Goal: Book appointment/travel/reservation

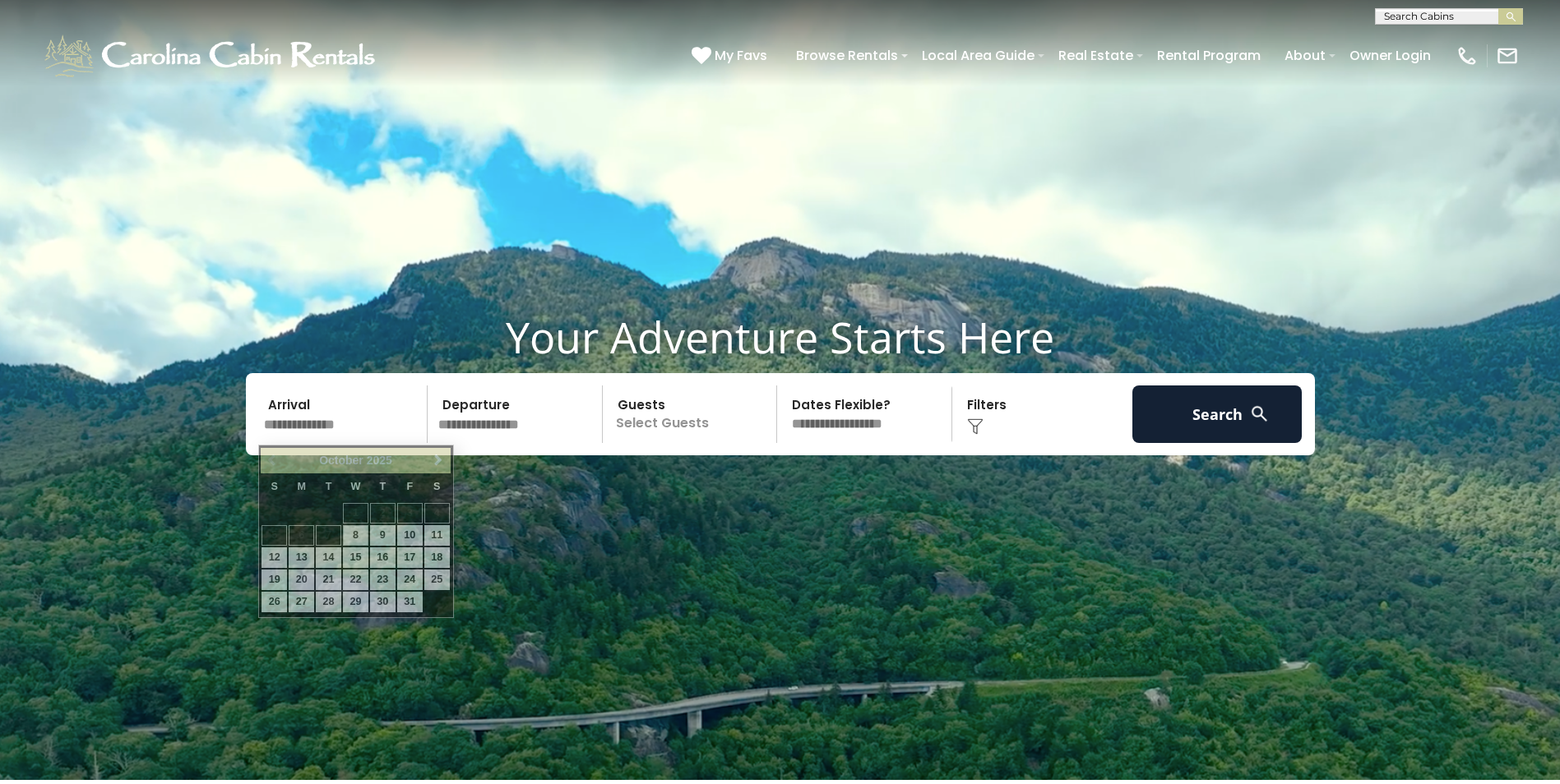
click at [299, 415] on input "text" at bounding box center [344, 414] width 171 height 58
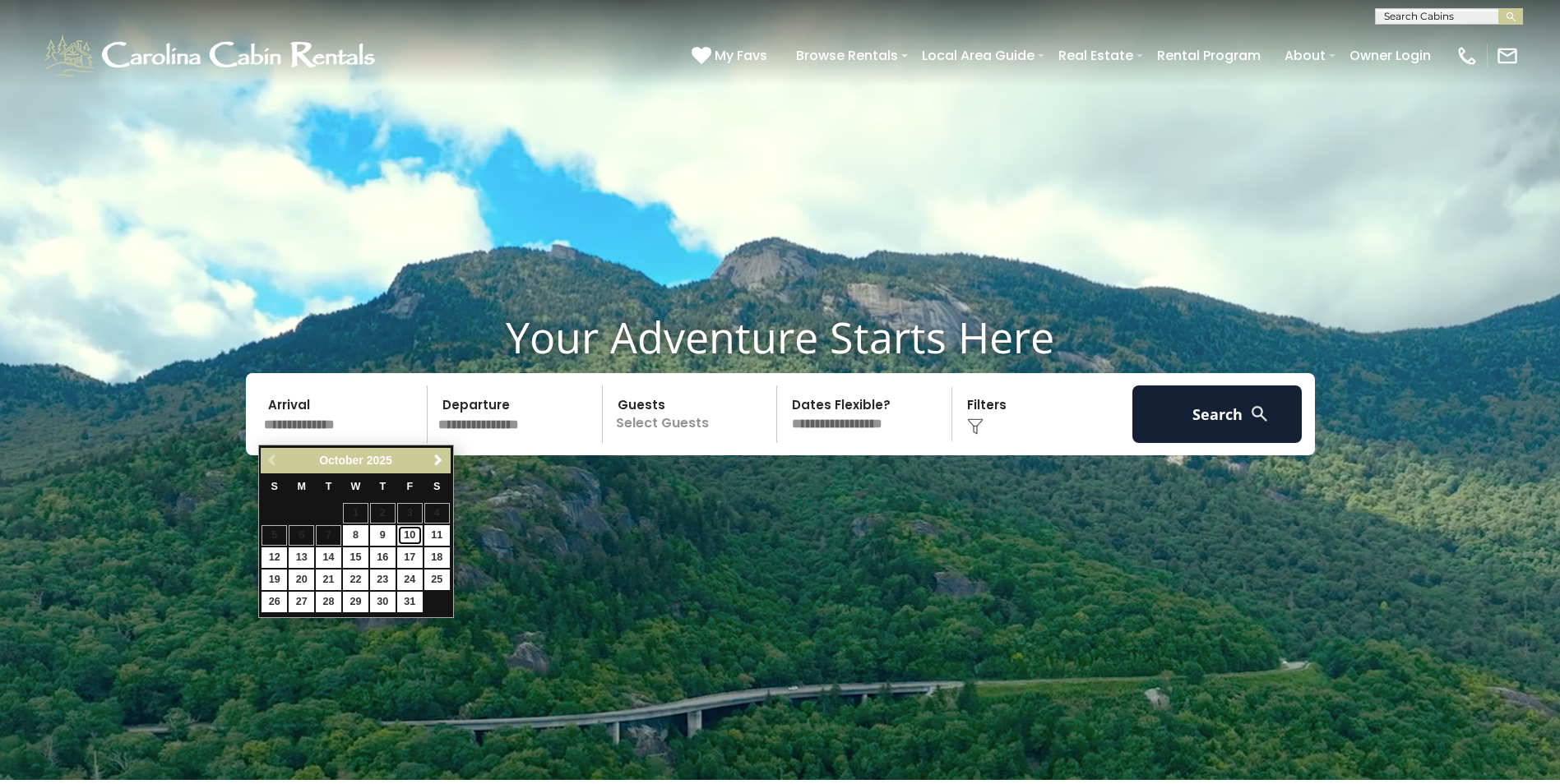
click at [409, 533] on link "10" at bounding box center [410, 535] width 26 height 20
type input "********"
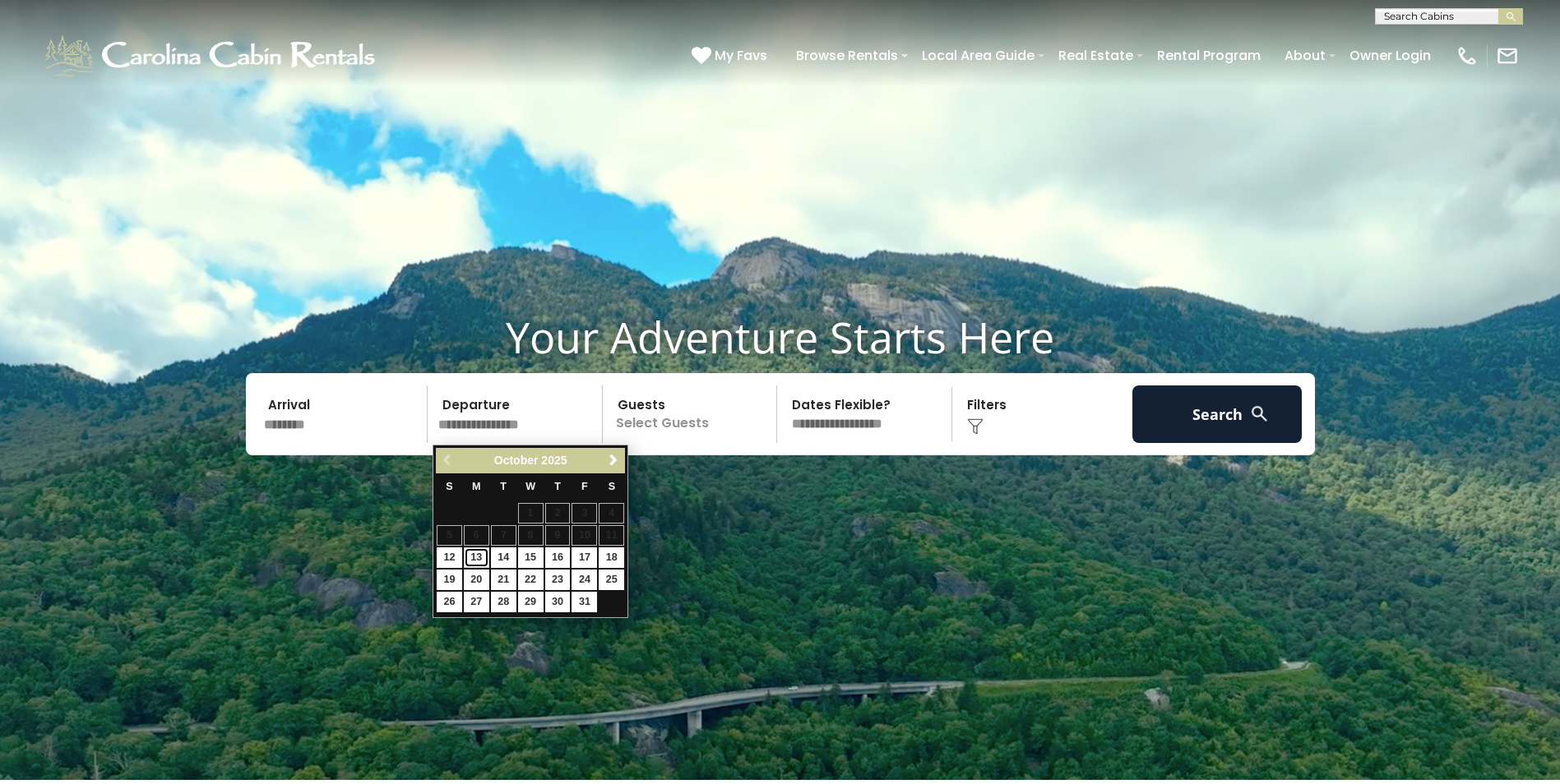
click at [479, 557] on link "13" at bounding box center [476, 557] width 26 height 20
type input "********"
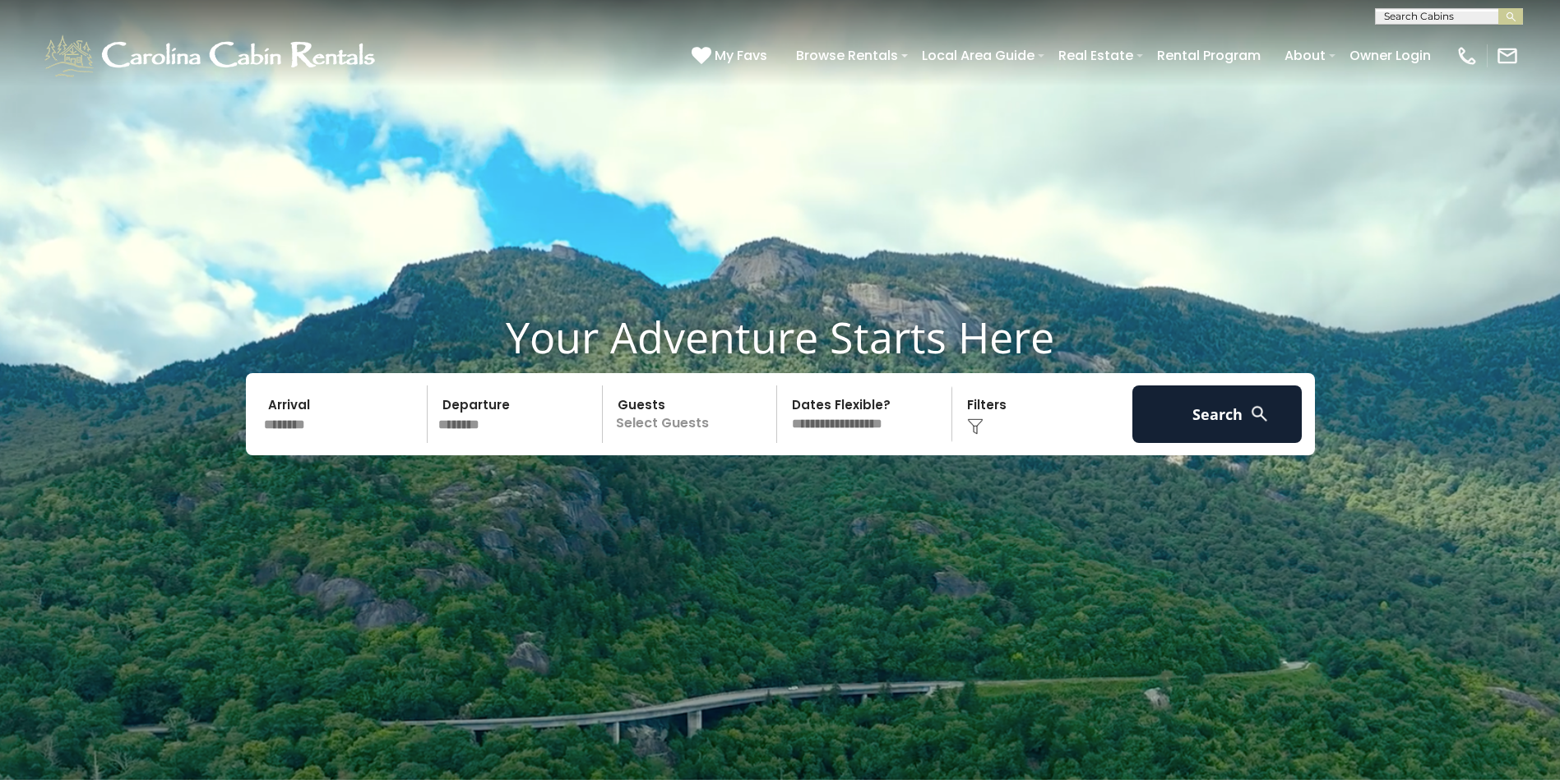
click at [658, 427] on p "Select Guests" at bounding box center [692, 414] width 170 height 58
click at [770, 486] on span "+" at bounding box center [771, 480] width 6 height 17
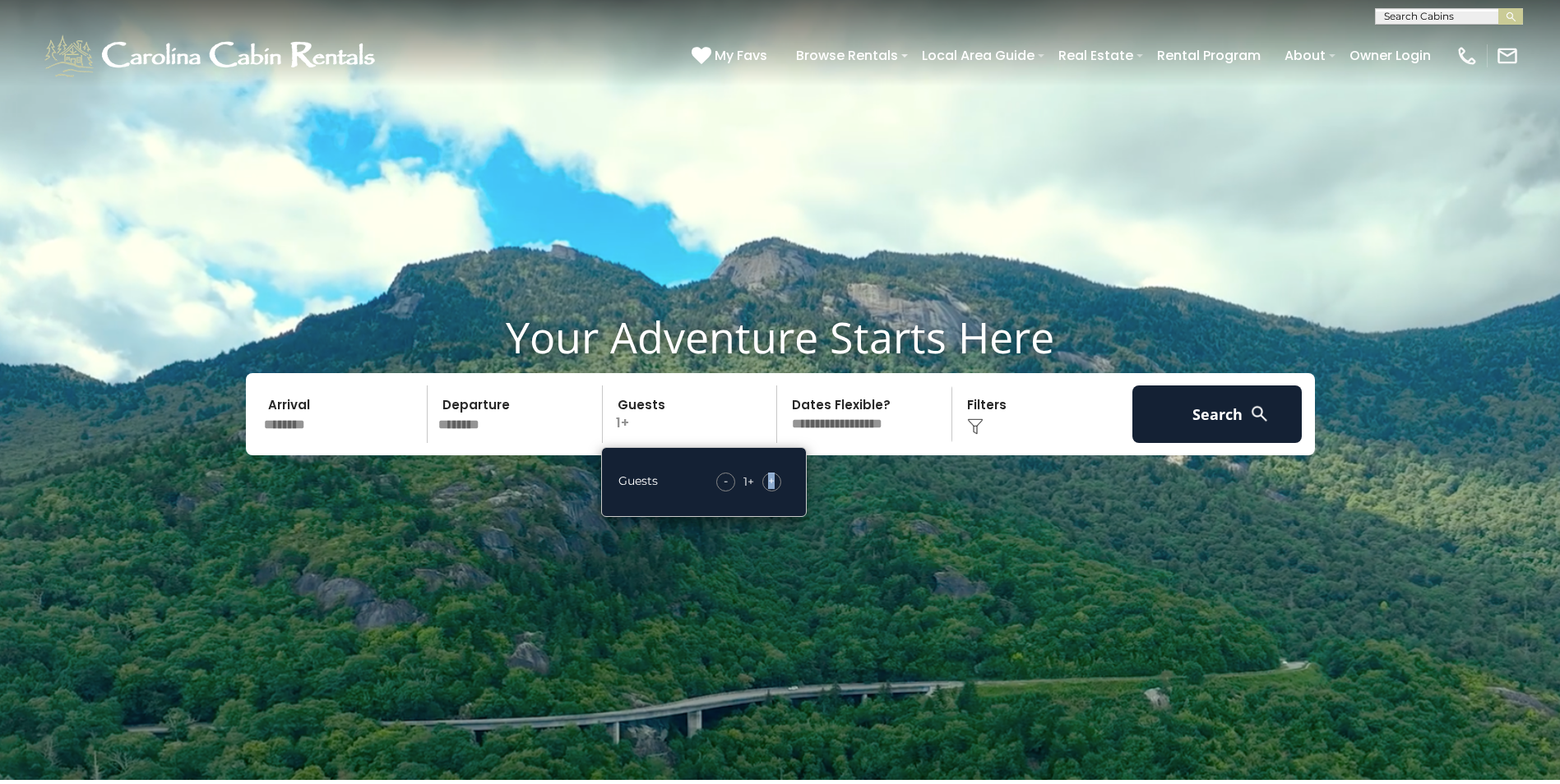
click at [770, 485] on span "+" at bounding box center [771, 480] width 6 height 17
click at [990, 424] on div "Click to Choose" at bounding box center [1042, 414] width 171 height 58
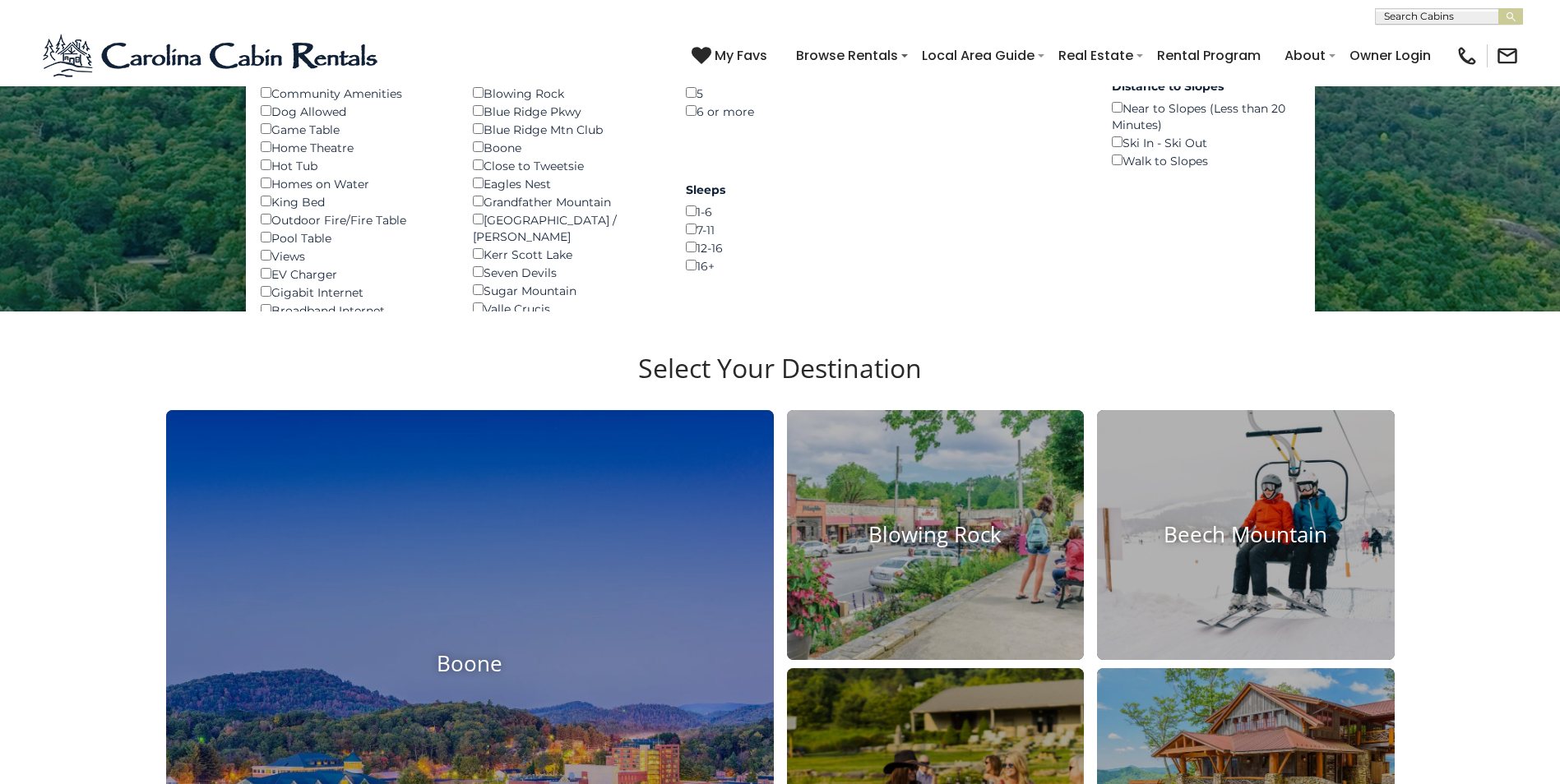
scroll to position [411, 0]
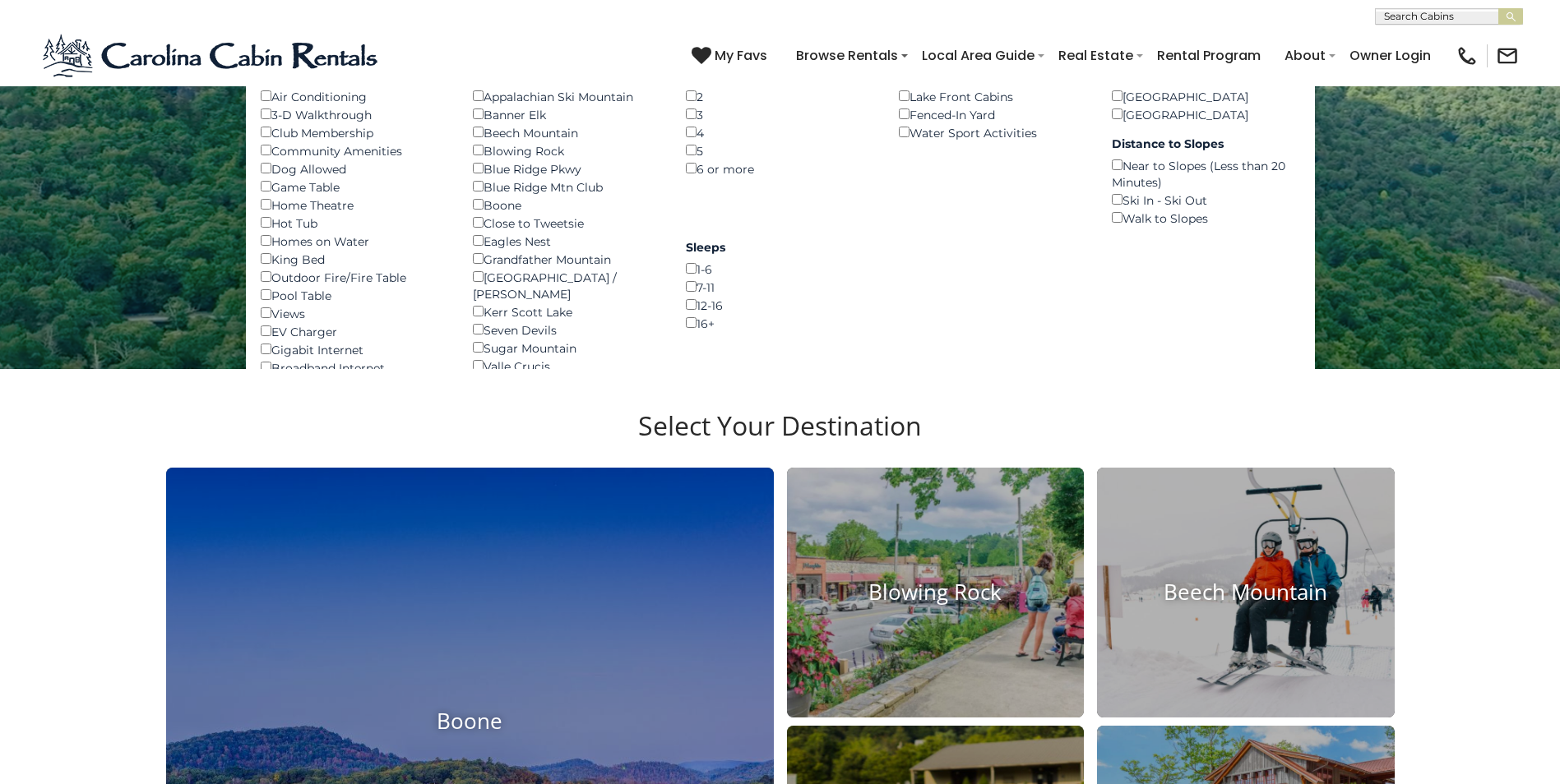
click at [272, 256] on div "King Bed ()" at bounding box center [354, 258] width 188 height 18
click at [271, 263] on div "King Bed ()" at bounding box center [354, 258] width 188 height 18
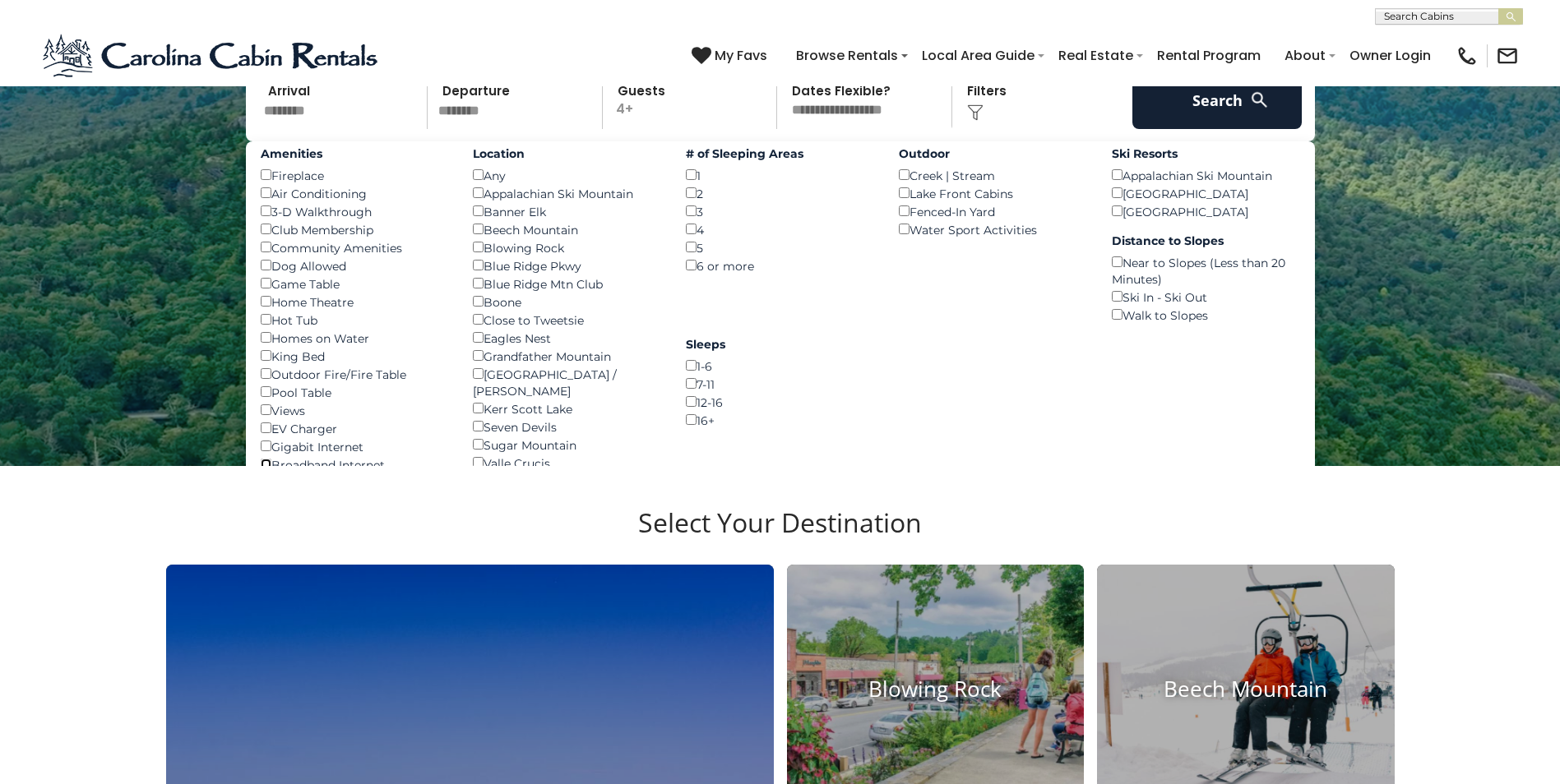
scroll to position [273, 0]
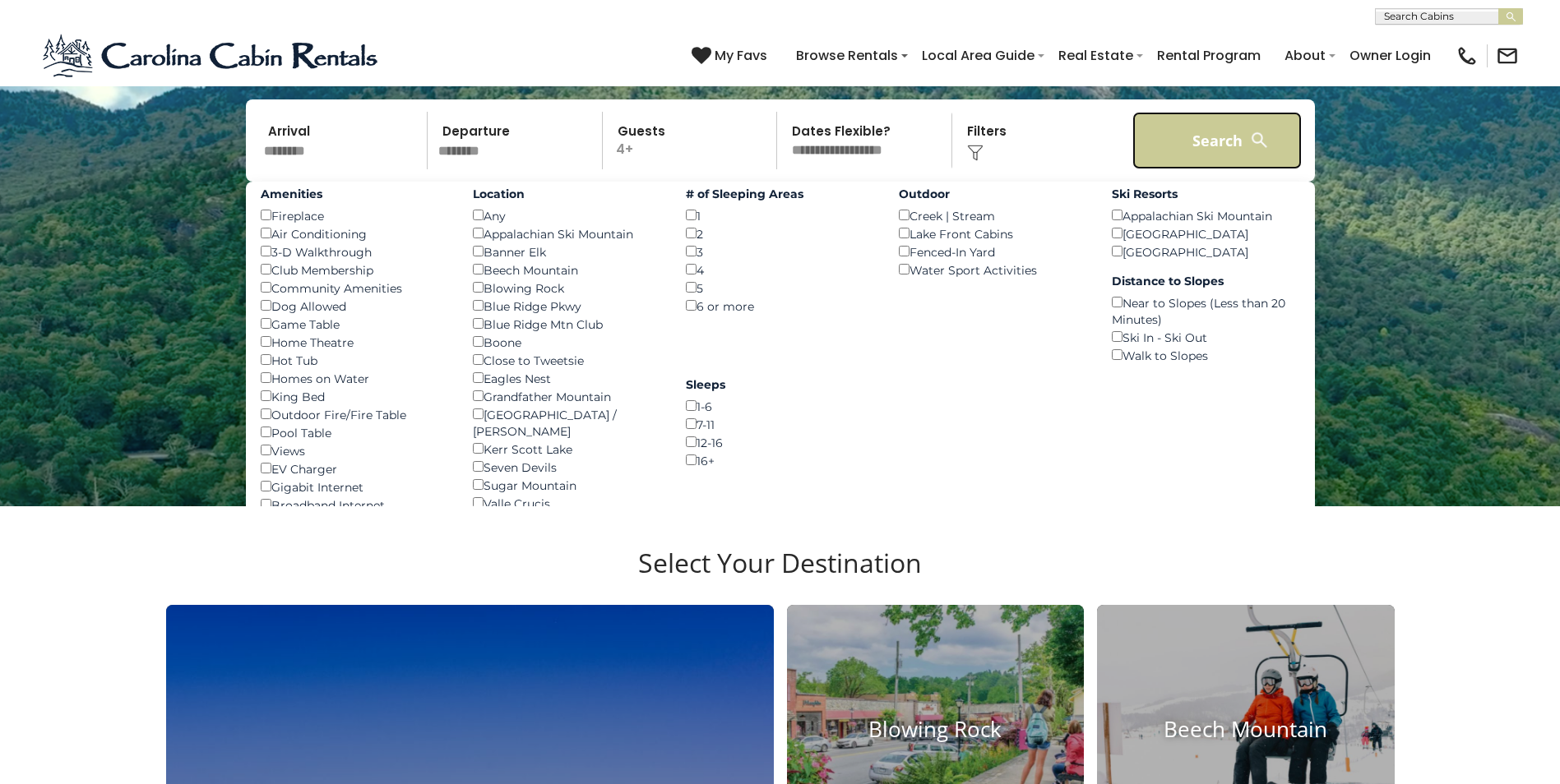
click at [1207, 134] on button "Search" at bounding box center [1218, 140] width 171 height 58
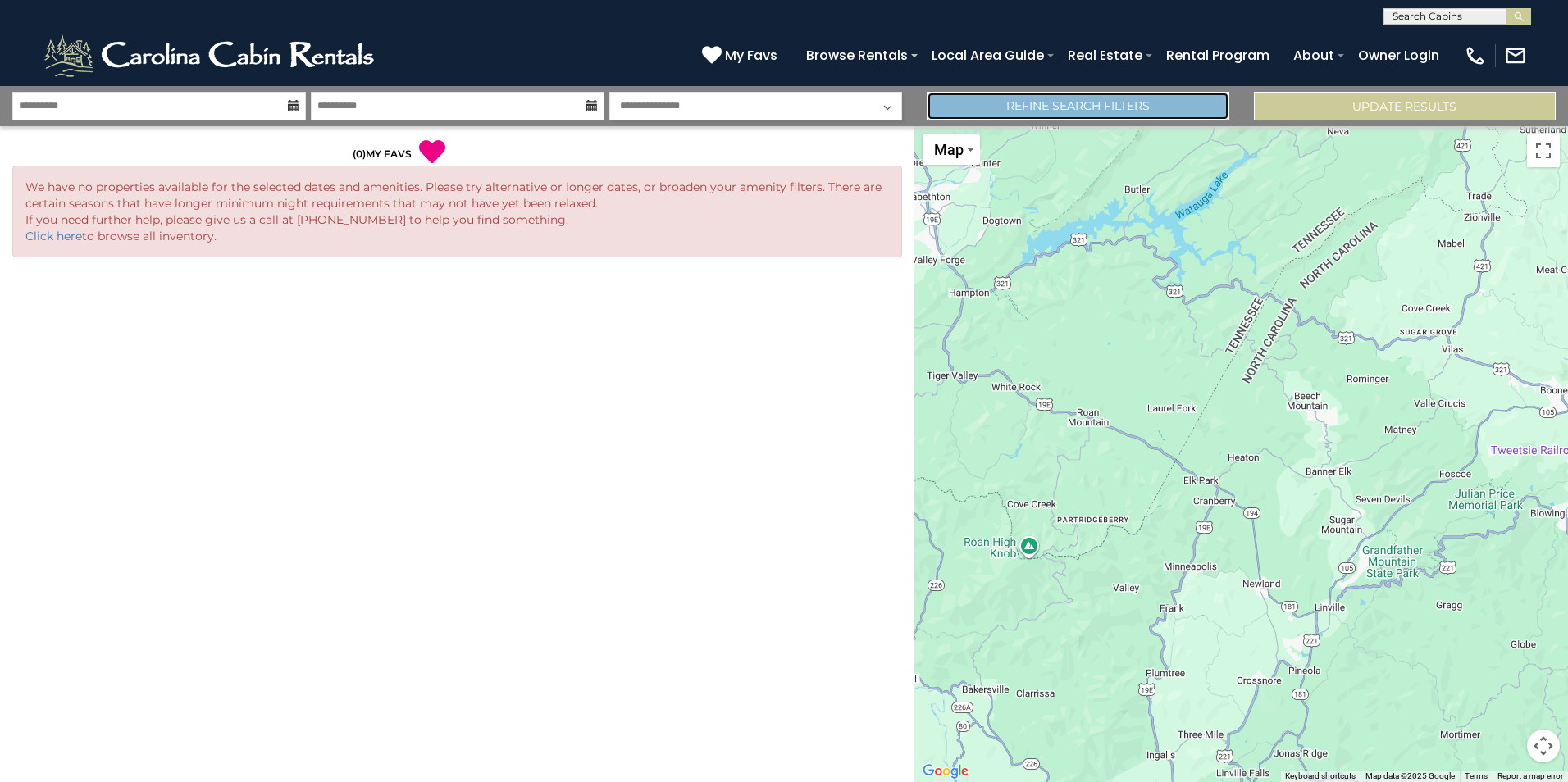
click at [1024, 98] on link "Refine Search Filters" at bounding box center [1077, 106] width 302 height 28
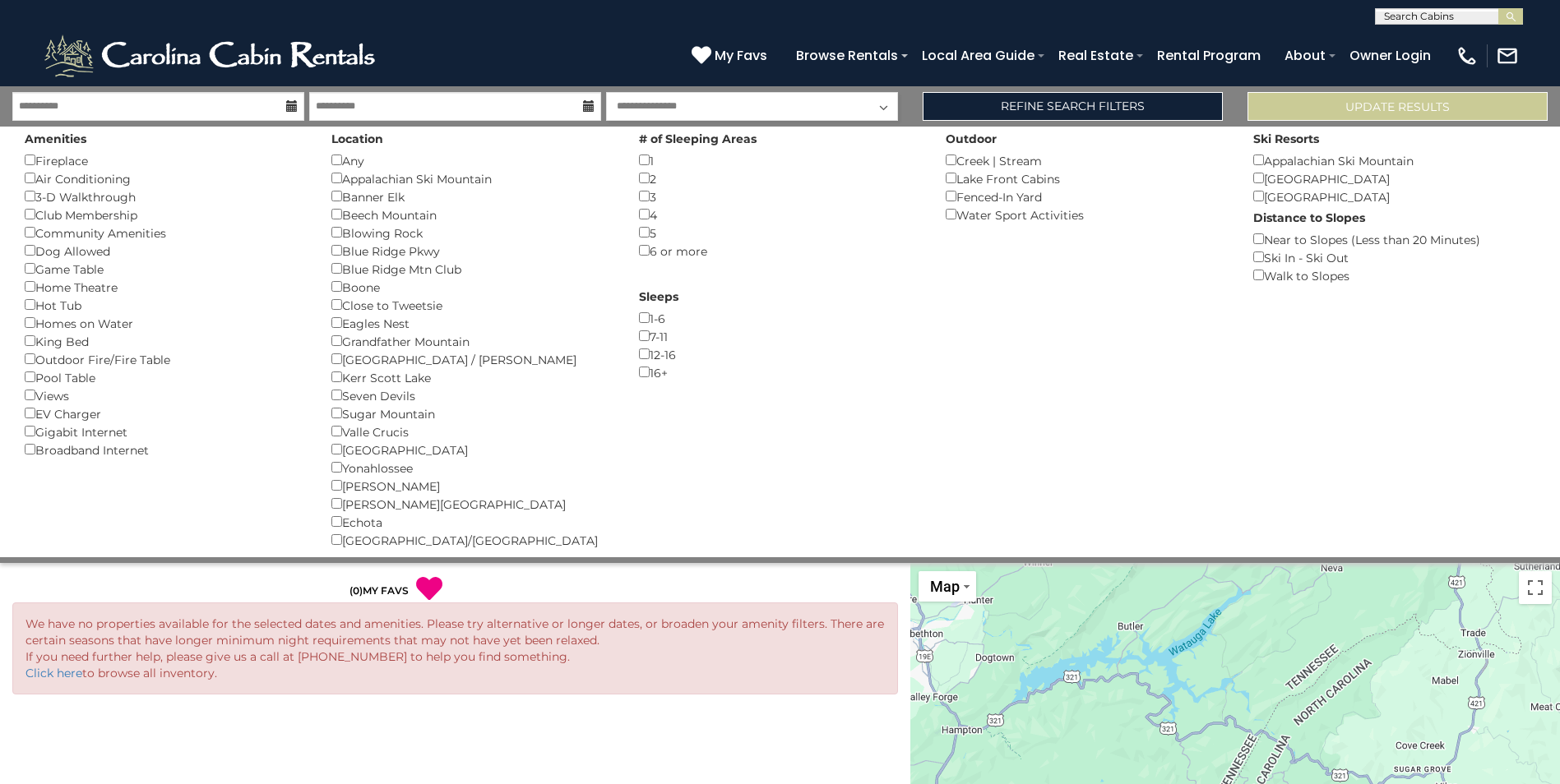
click at [36, 440] on div "Broadband Internet ()" at bounding box center [165, 449] width 282 height 18
click at [1409, 103] on button "Please Update Results" at bounding box center [1397, 107] width 300 height 28
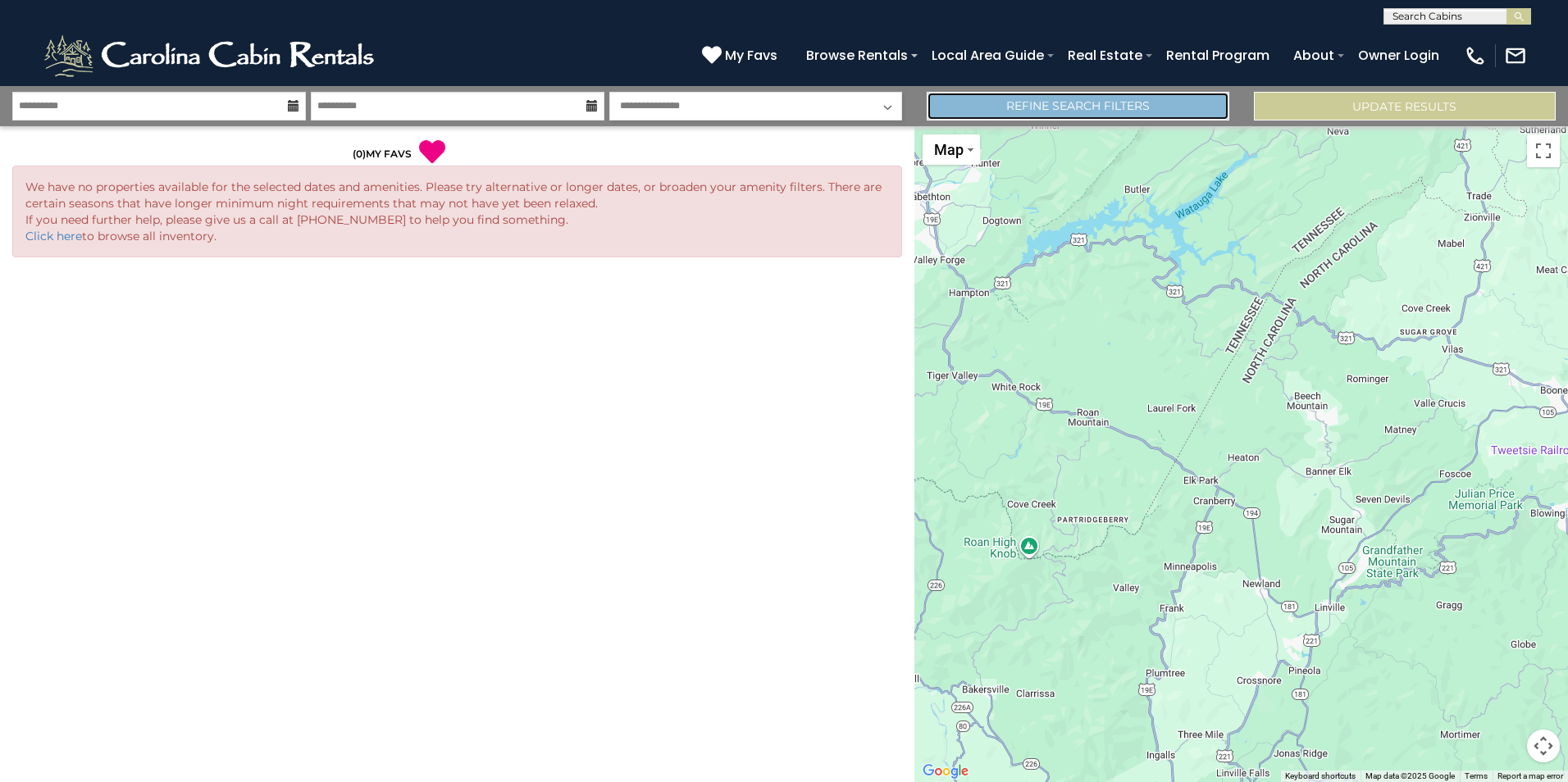
click at [1161, 104] on link "Refine Search Filters" at bounding box center [1077, 106] width 302 height 28
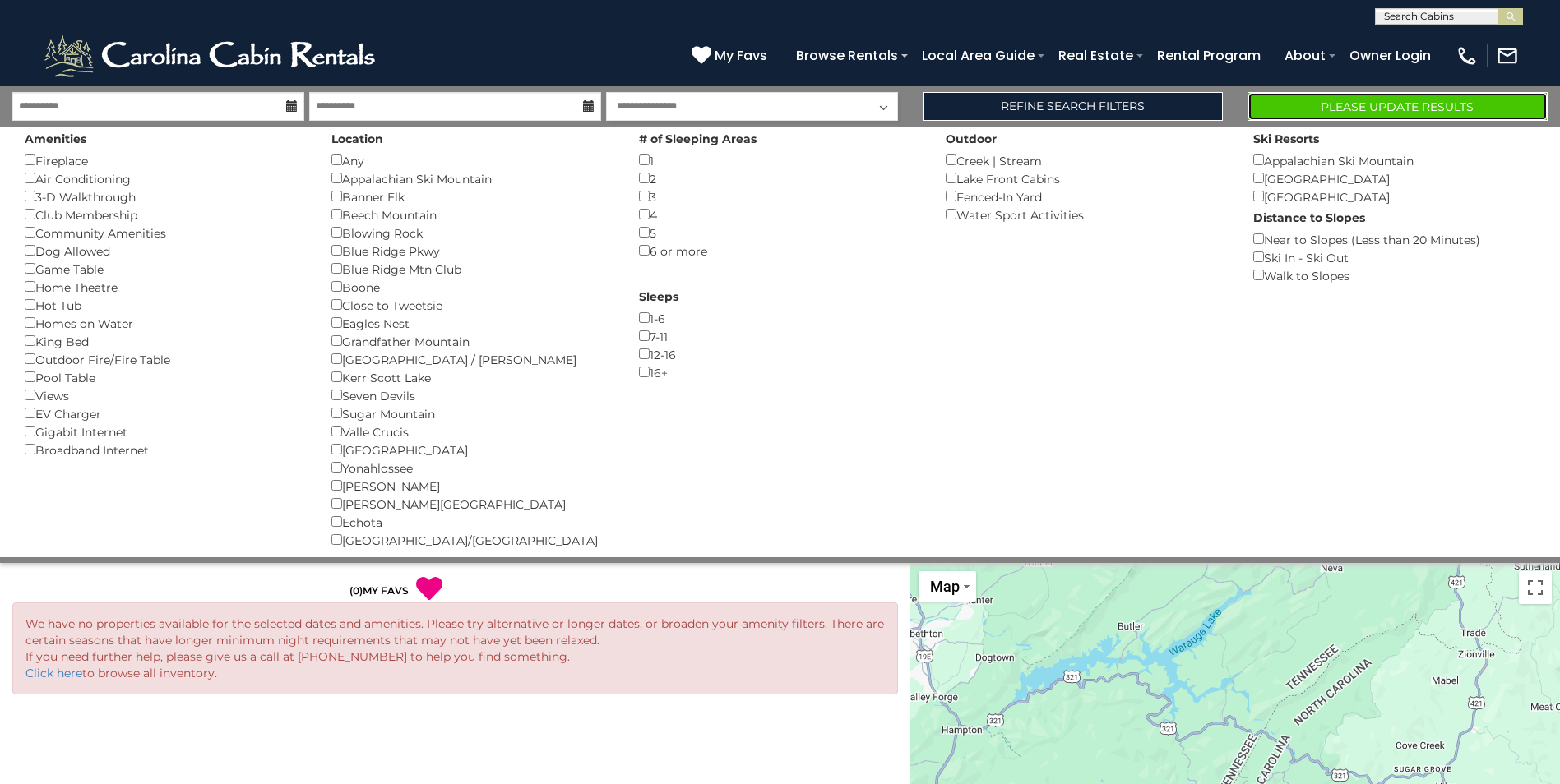
click at [1354, 98] on button "Please Update Results" at bounding box center [1397, 107] width 300 height 28
